Goal: Task Accomplishment & Management: Manage account settings

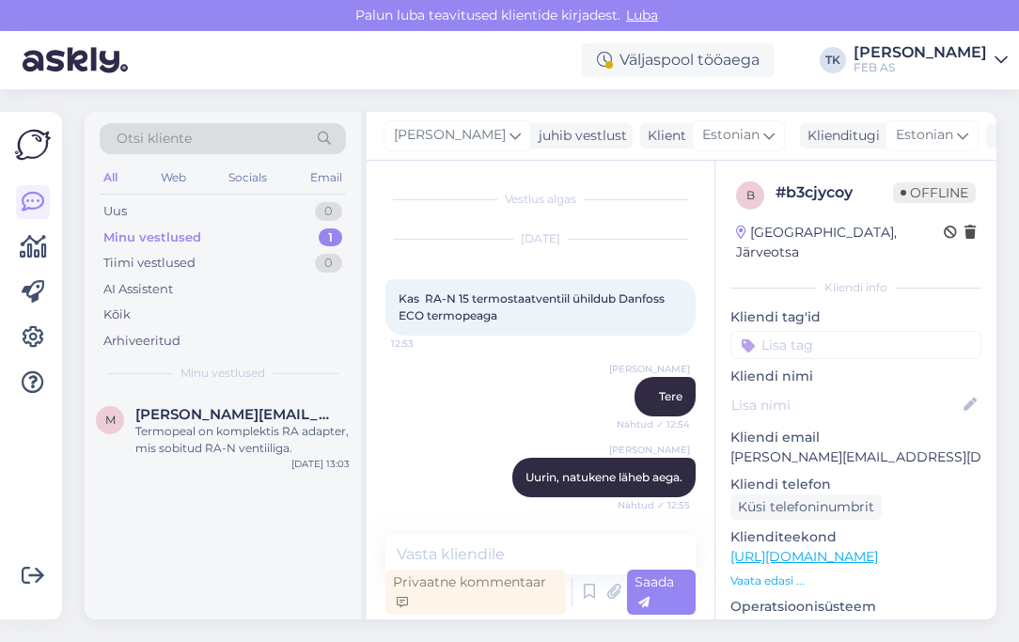
scroll to position [314, 0]
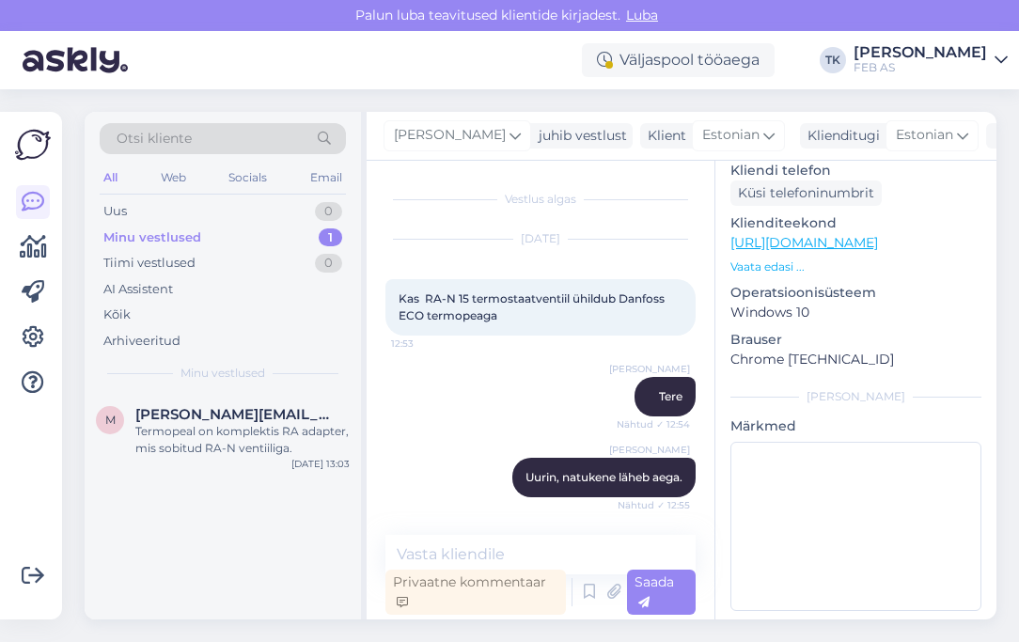
click at [928, 63] on div "FEB AS" at bounding box center [921, 67] width 134 height 15
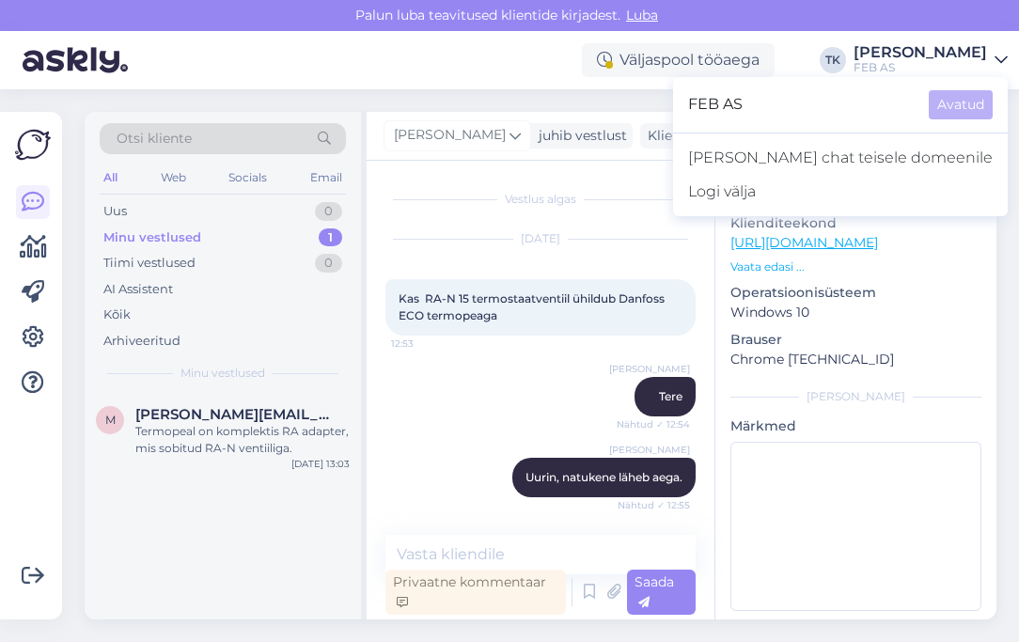
scroll to position [179, 0]
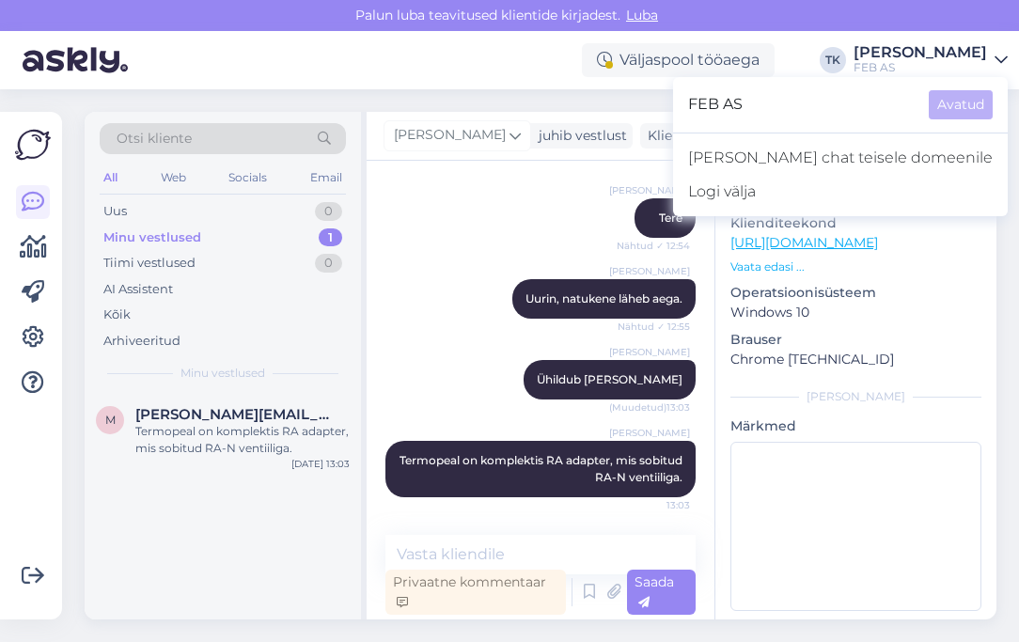
click at [757, 100] on div "Otsi kliente All Web Socials Email Uus 0 Minu vestlused 1 Tiimi vestlused 0 AI …" at bounding box center [546, 365] width 946 height 553
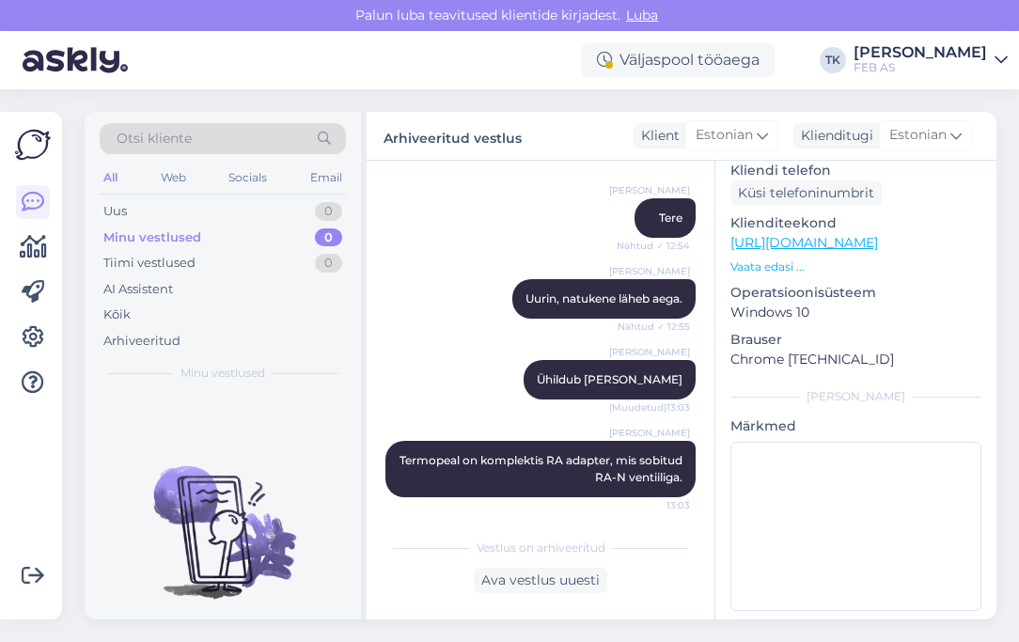
click at [942, 57] on div "[PERSON_NAME]" at bounding box center [921, 52] width 134 height 15
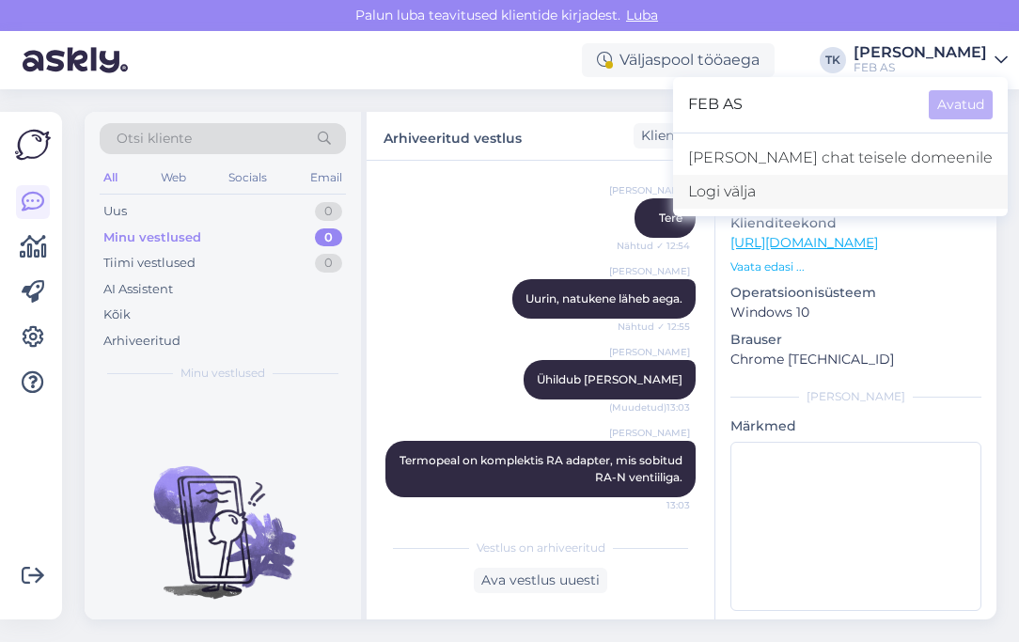
click at [899, 185] on div "Logi välja" at bounding box center [840, 192] width 335 height 34
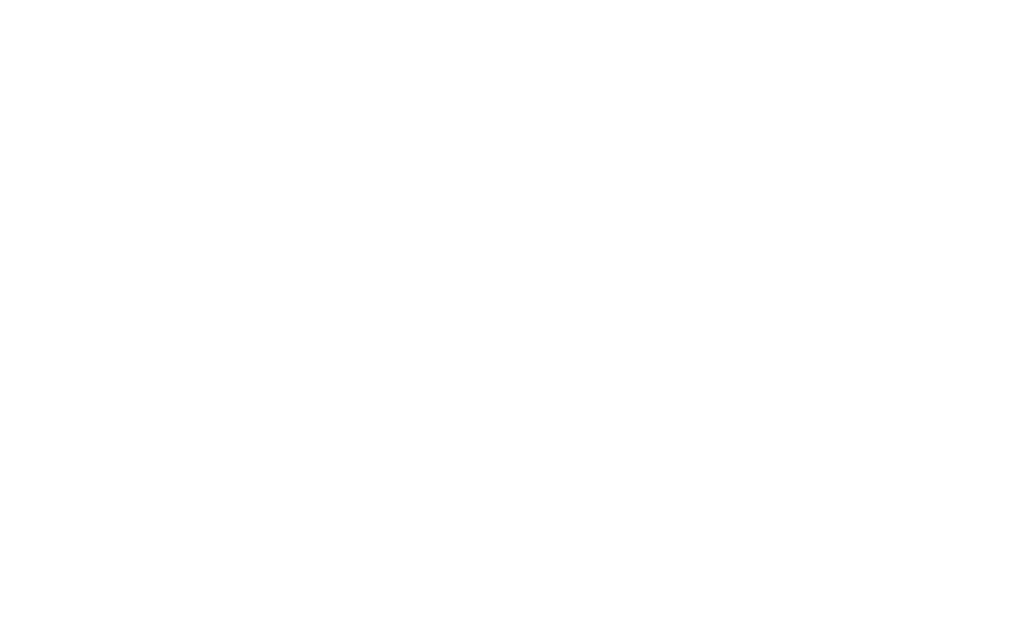
click at [826, 185] on body at bounding box center [509, 321] width 1019 height 642
